Goal: Transaction & Acquisition: Purchase product/service

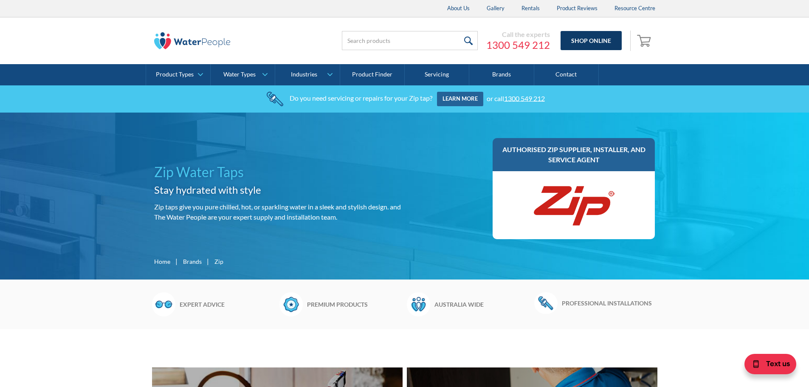
click at [595, 36] on link "Shop Online" at bounding box center [591, 40] width 61 height 19
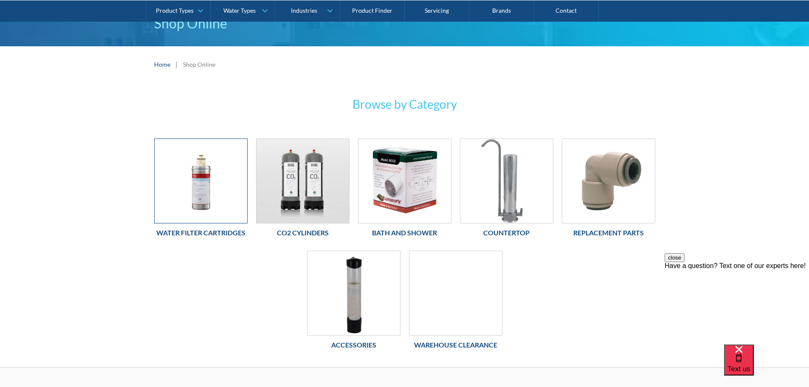
click at [207, 199] on img at bounding box center [201, 181] width 93 height 84
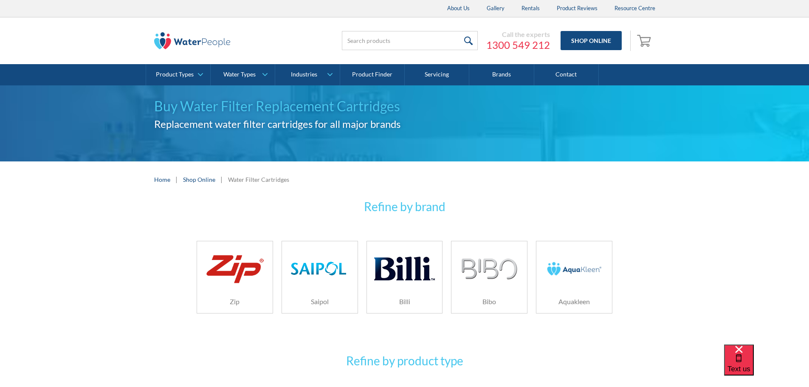
click at [262, 280] on img at bounding box center [235, 269] width 60 height 36
